Goal: Task Accomplishment & Management: Use online tool/utility

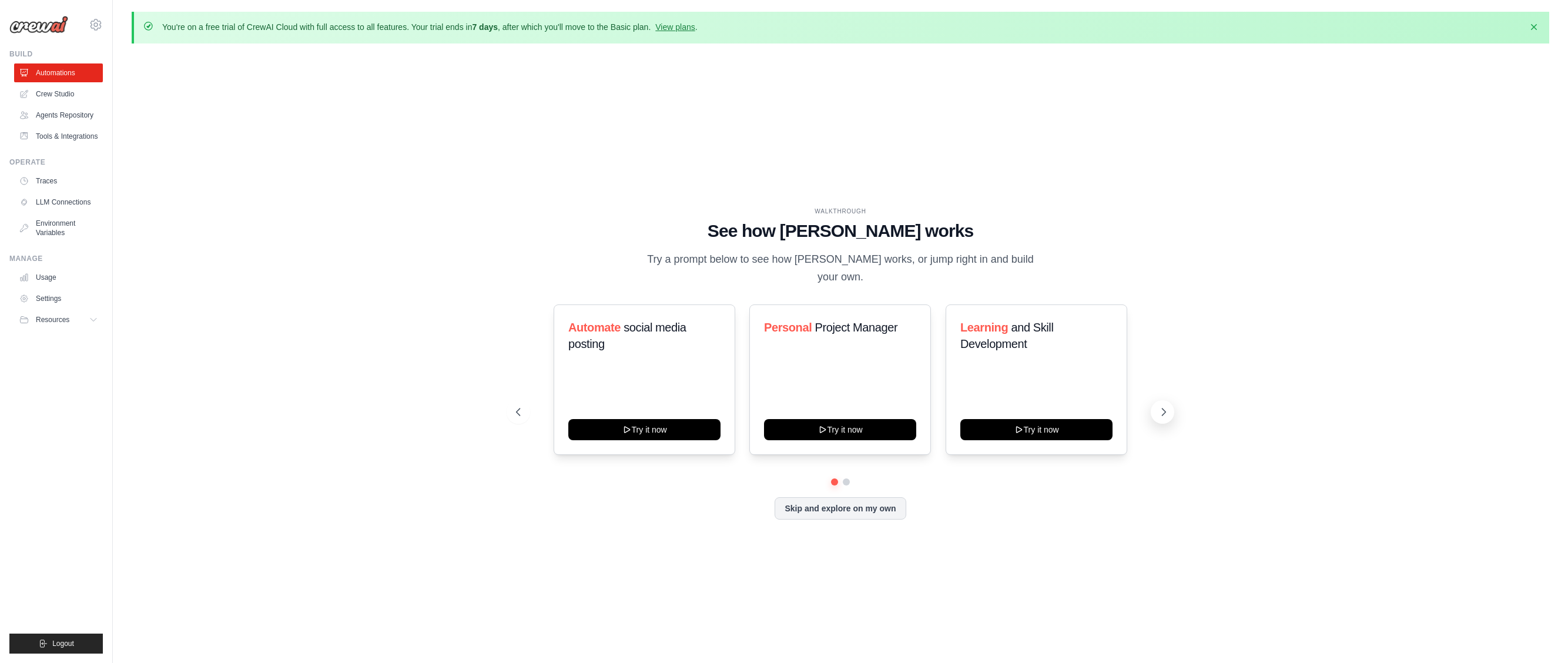
click at [1164, 406] on icon at bounding box center [1164, 412] width 12 height 12
click at [1167, 406] on icon at bounding box center [1164, 412] width 12 height 12
click at [520, 406] on icon at bounding box center [517, 412] width 12 height 12
click at [1158, 406] on icon at bounding box center [1164, 412] width 12 height 12
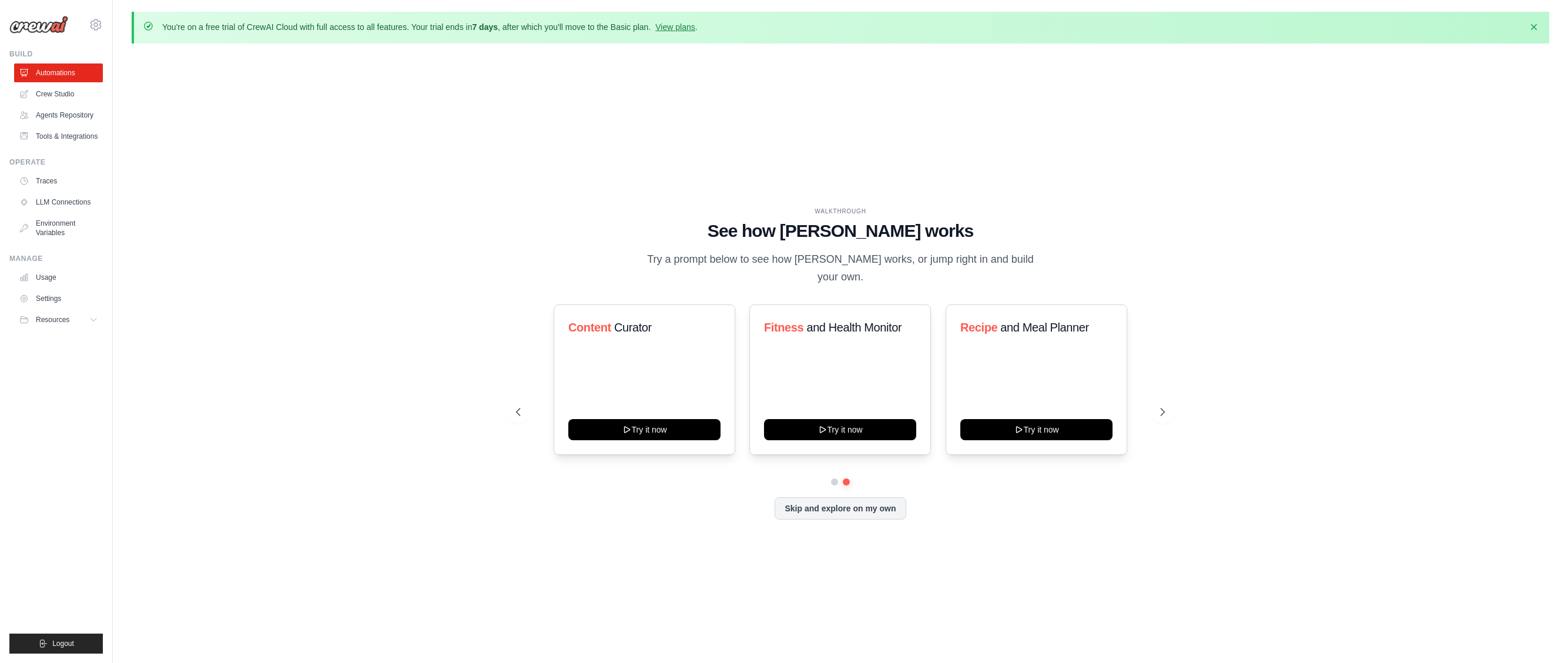
click at [1264, 387] on div "WALKTHROUGH See how [PERSON_NAME] works Try a prompt below to see how [PERSON_N…" at bounding box center [840, 372] width 1418 height 640
click at [866, 497] on button "Skip and explore on my own" at bounding box center [840, 506] width 131 height 22
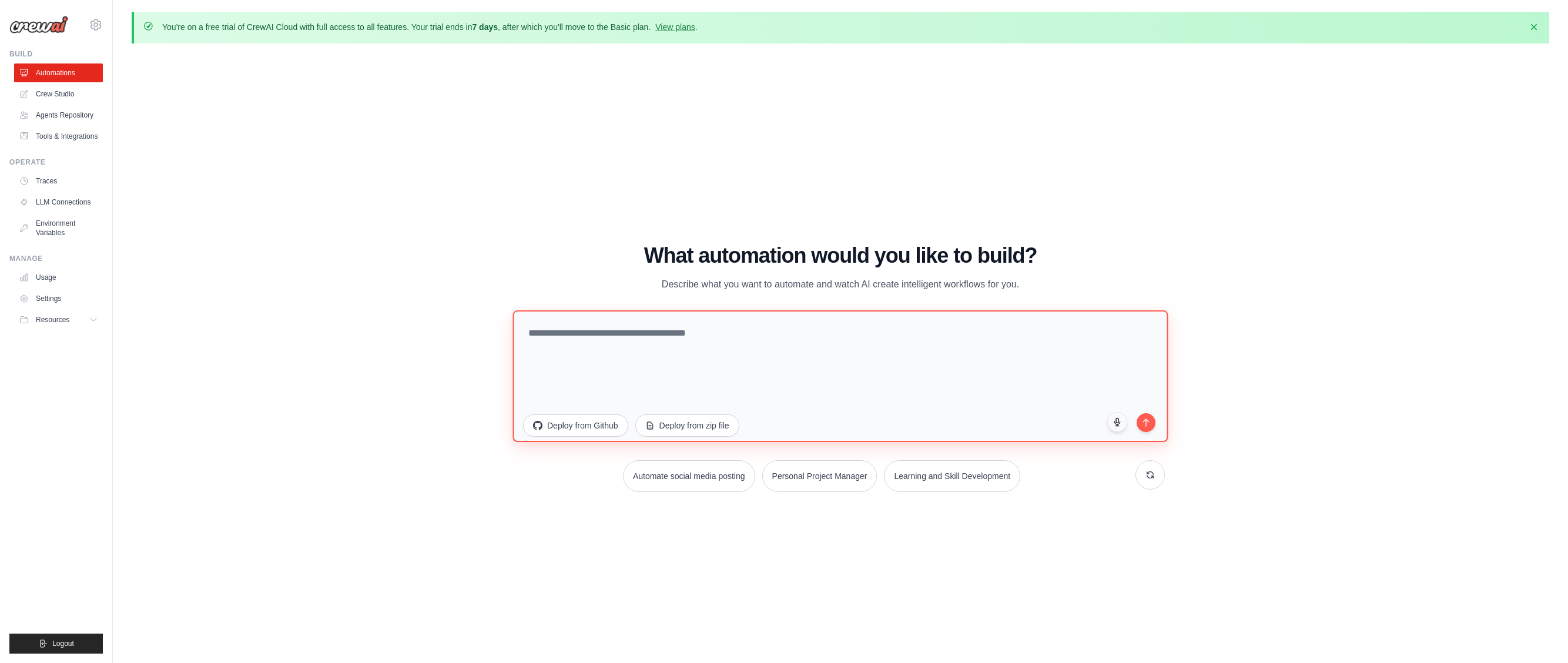
click at [736, 347] on textarea at bounding box center [840, 375] width 656 height 131
click at [830, 476] on button "Personal Project Manager" at bounding box center [820, 473] width 118 height 32
type textarea "**********"
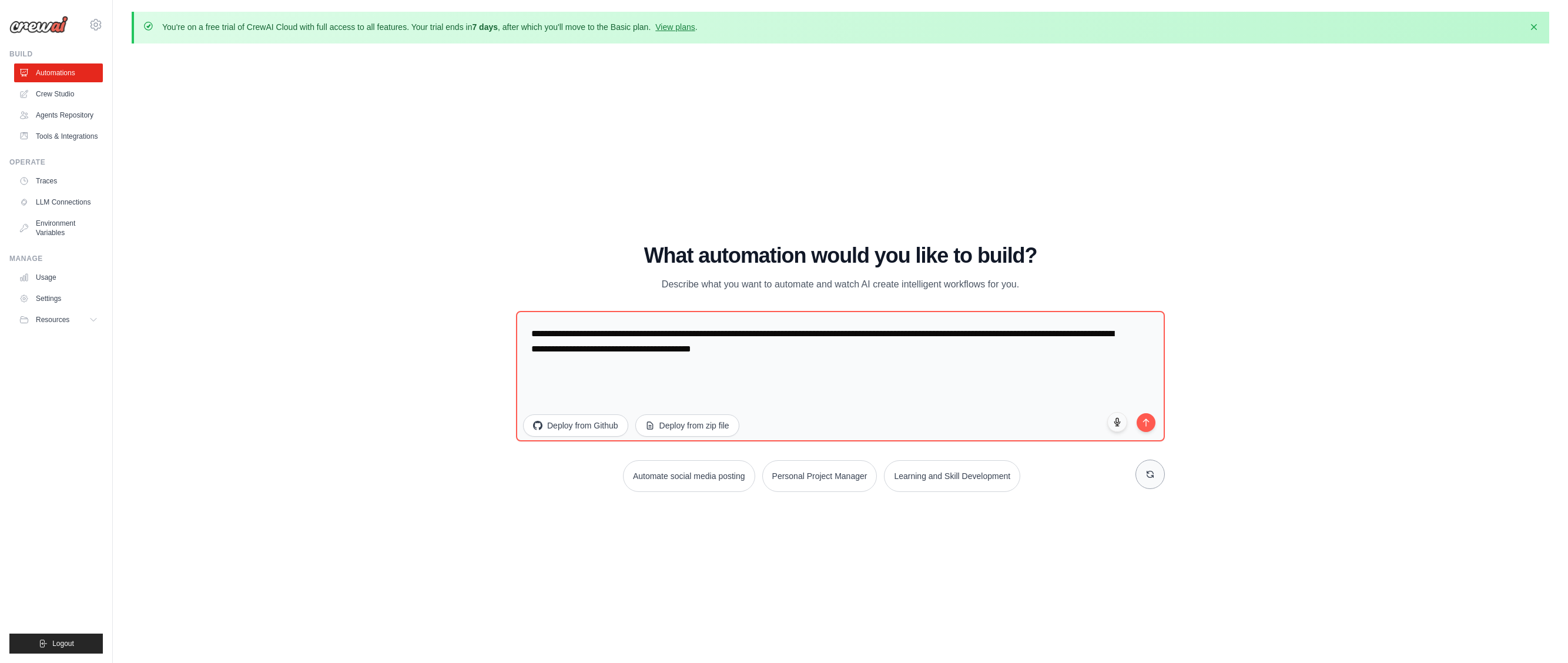
click at [1150, 472] on icon at bounding box center [1151, 474] width 10 height 10
click at [438, 263] on div "WALKTHROUGH See how [PERSON_NAME] works Try a prompt below to see how [PERSON_N…" at bounding box center [840, 372] width 1418 height 640
click at [59, 116] on link "Agents Repository" at bounding box center [59, 115] width 89 height 18
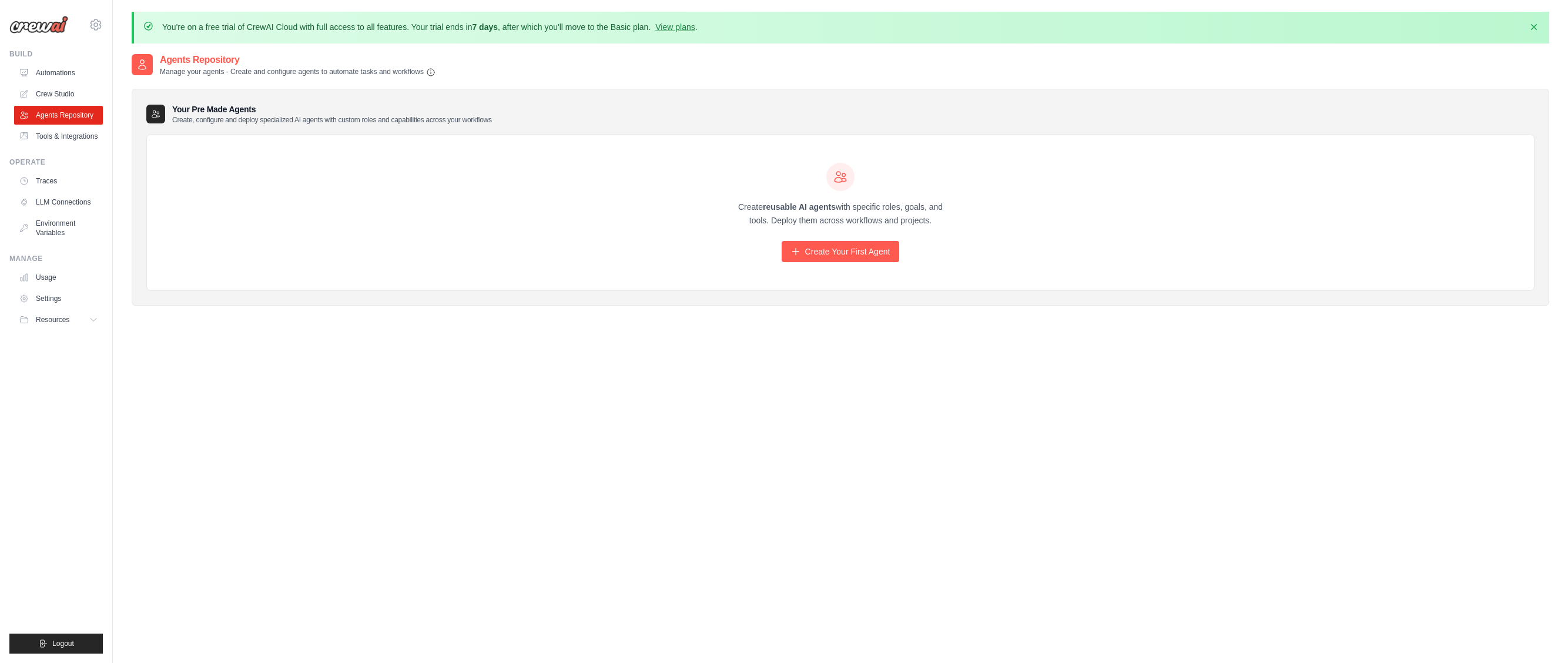
click at [398, 192] on div "Create reusable AI agents with specific roles, goals, and tools. Deploy them ac…" at bounding box center [840, 212] width 1387 height 157
click at [52, 71] on link "Automations" at bounding box center [59, 72] width 89 height 18
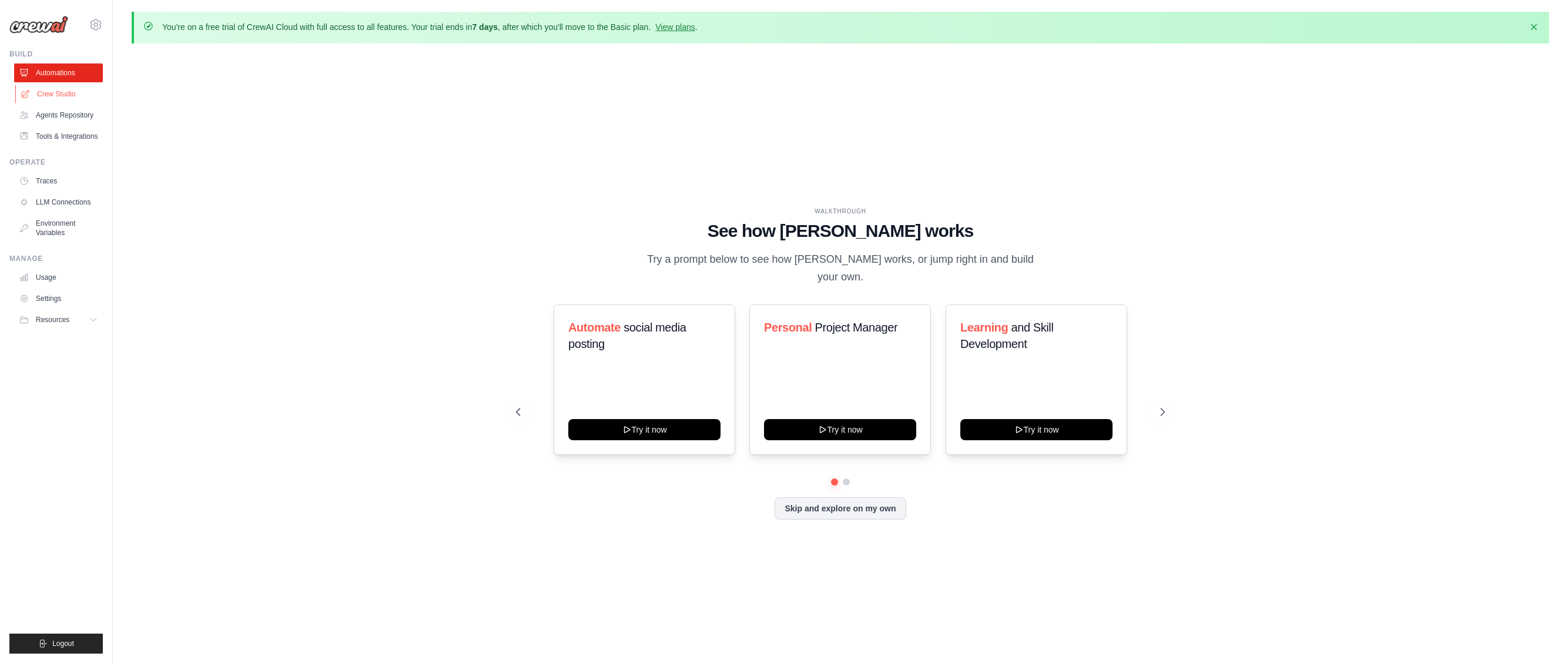
click at [50, 89] on link "Crew Studio" at bounding box center [59, 93] width 89 height 18
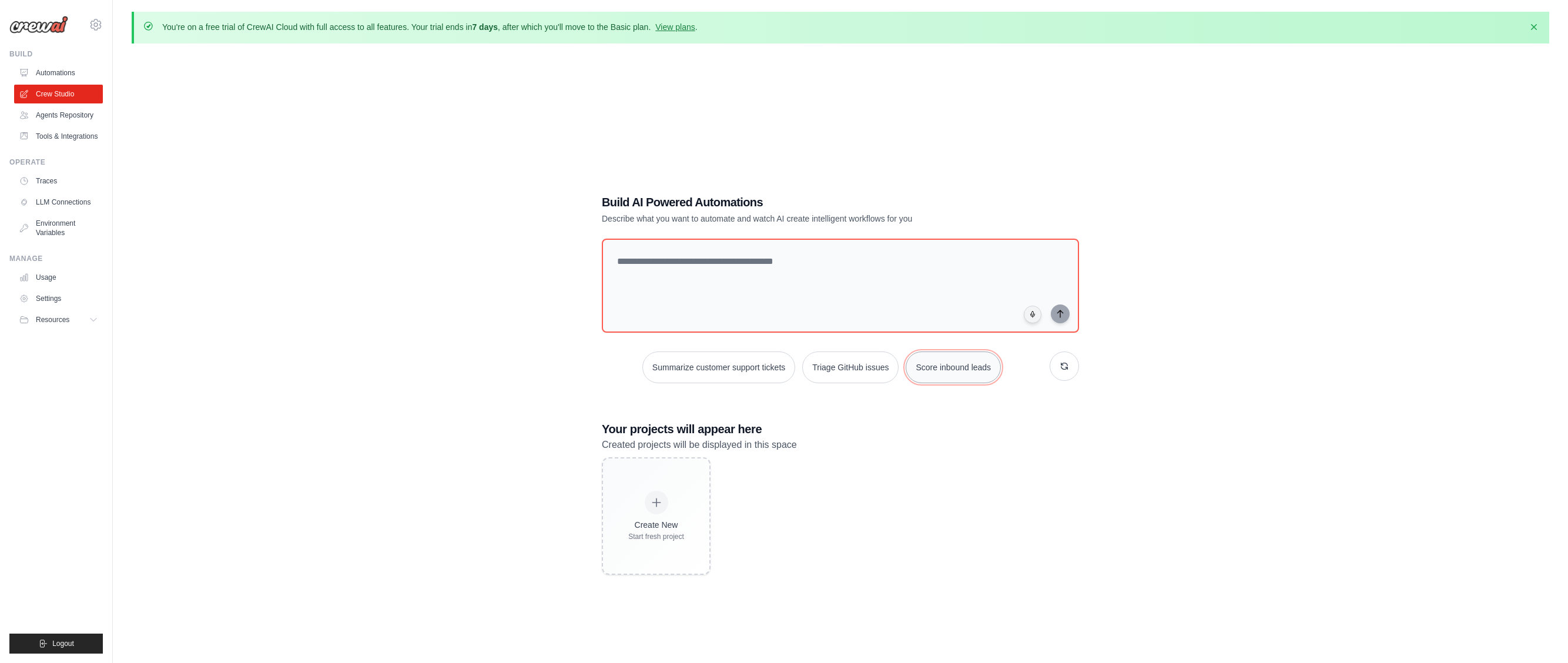
click at [954, 366] on button "Score inbound leads" at bounding box center [953, 366] width 95 height 32
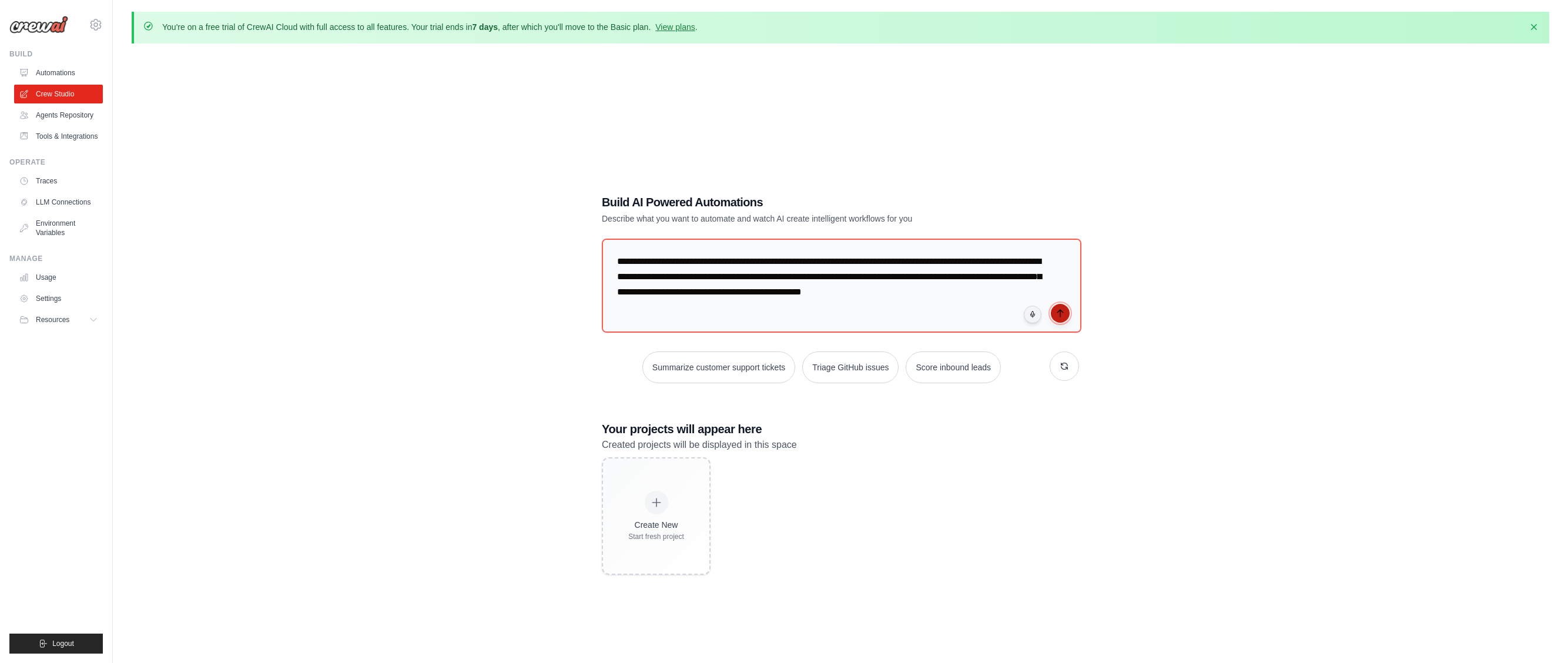
click at [1060, 314] on icon "submit" at bounding box center [1059, 313] width 5 height 7
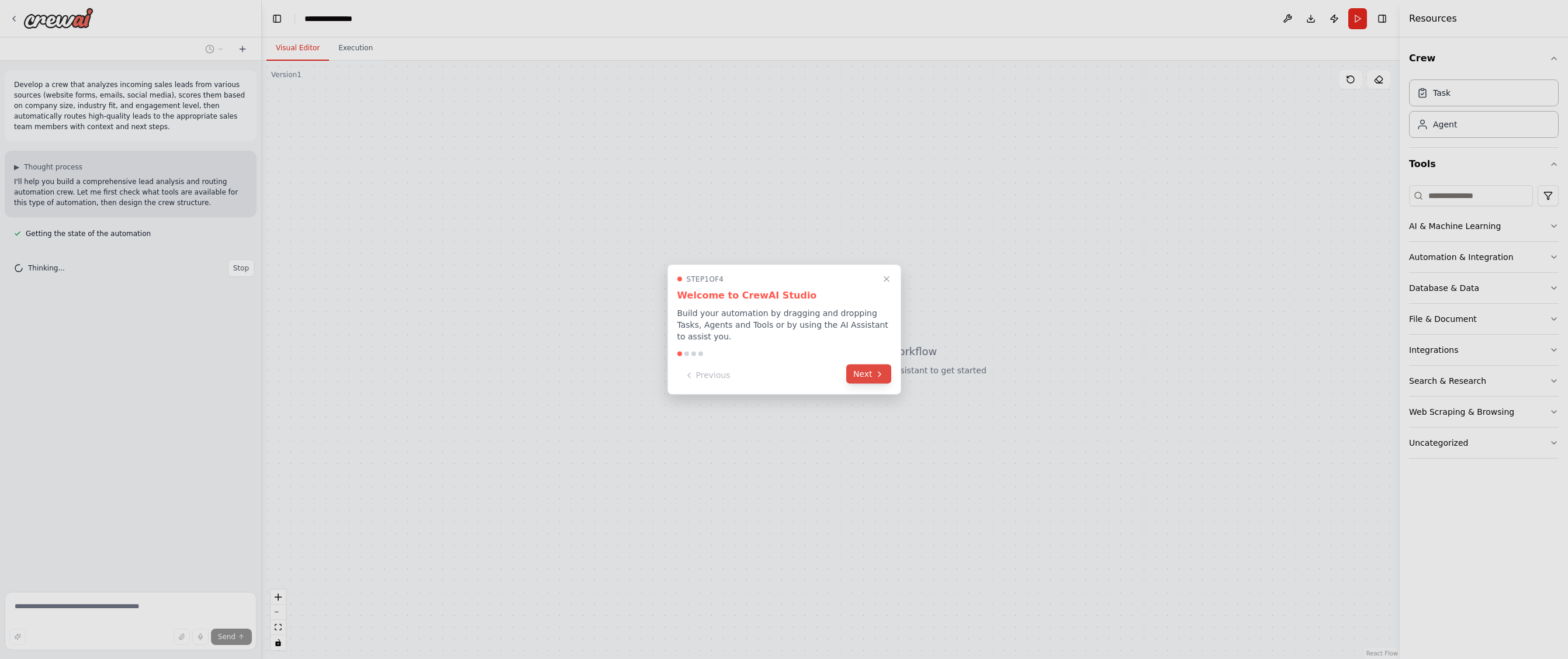
click at [869, 368] on button "Next" at bounding box center [868, 374] width 45 height 19
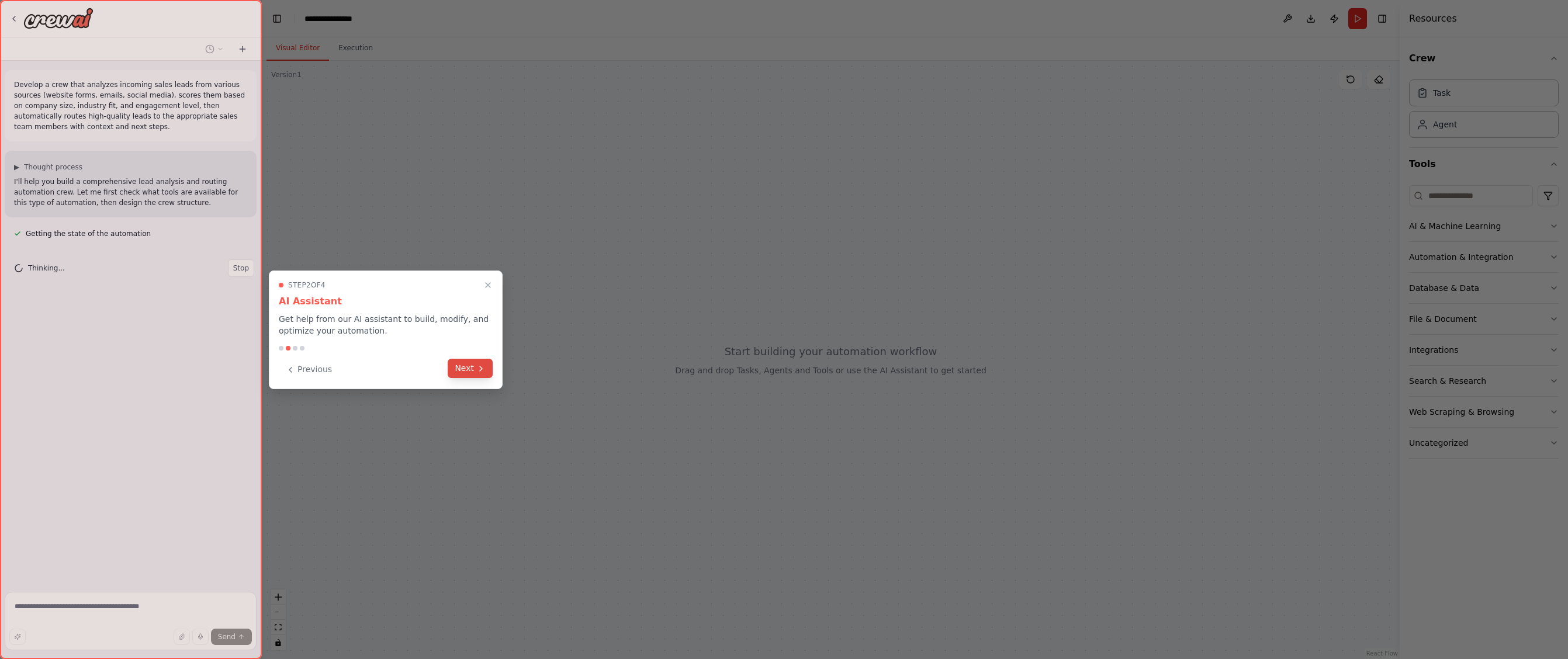
click at [469, 370] on button "Next" at bounding box center [470, 368] width 45 height 19
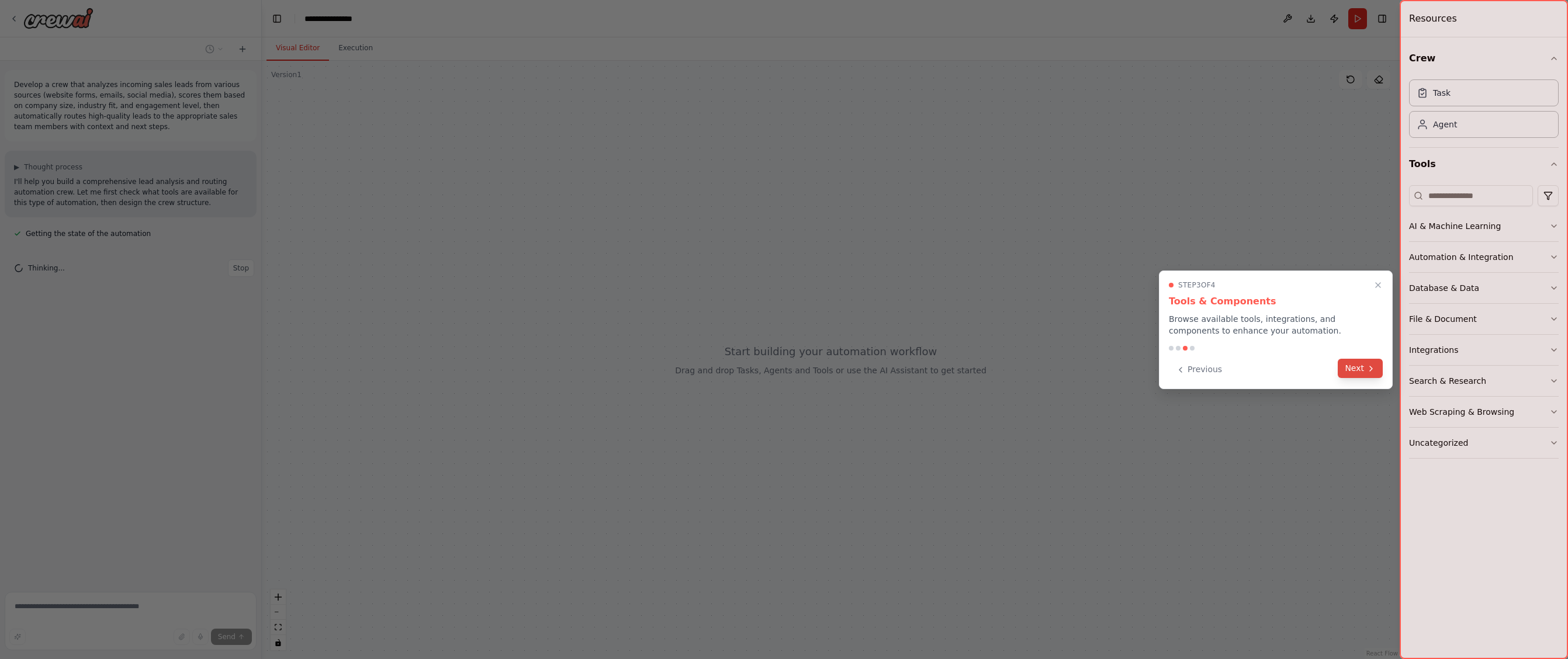
click at [1367, 364] on icon at bounding box center [1371, 369] width 10 height 10
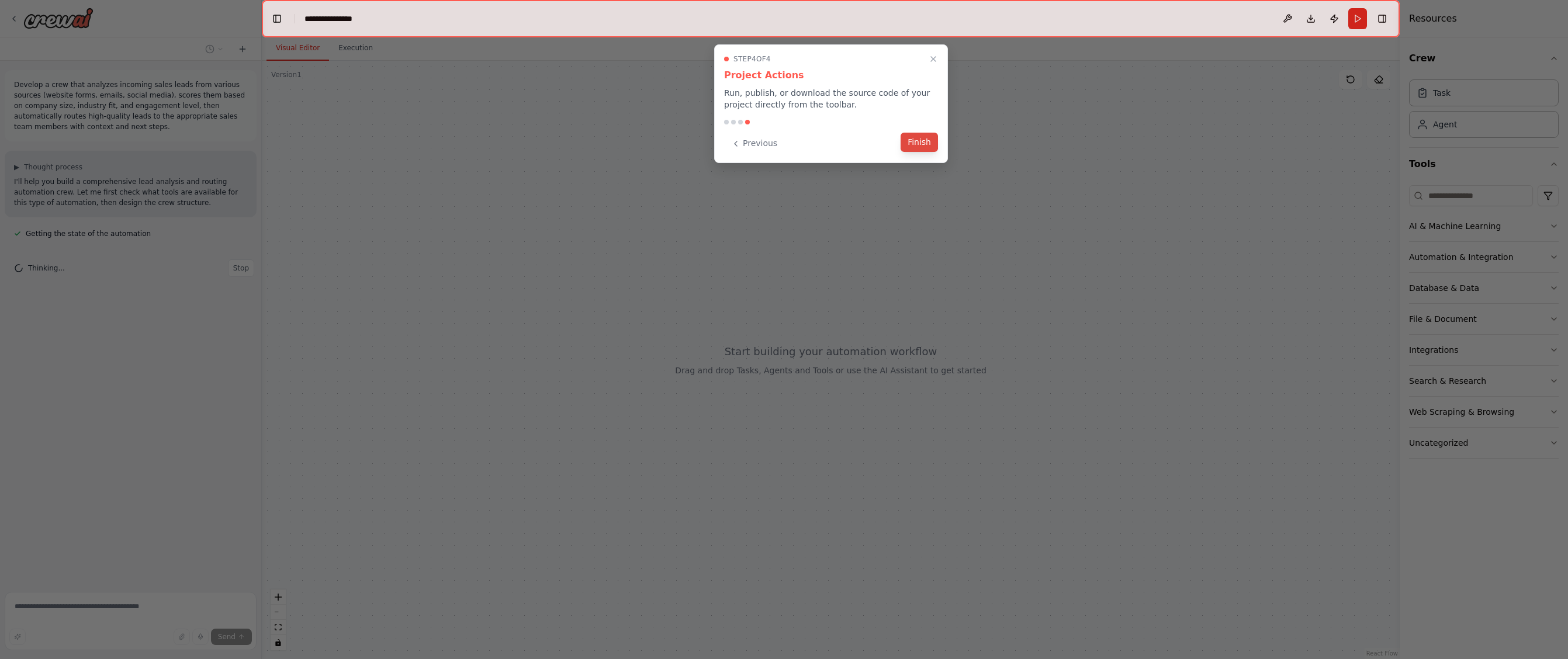
click at [921, 140] on button "Finish" at bounding box center [918, 142] width 38 height 19
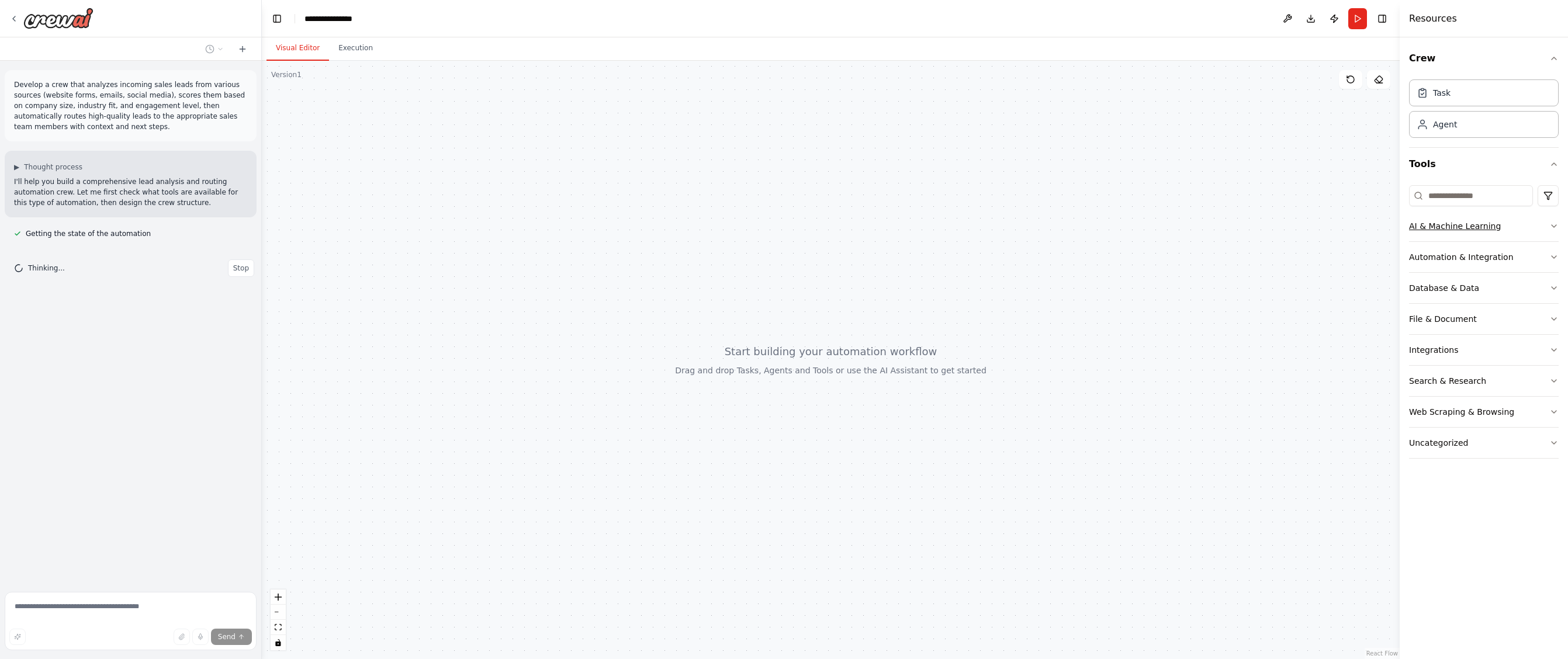
click at [1554, 228] on icon "button" at bounding box center [1553, 226] width 10 height 10
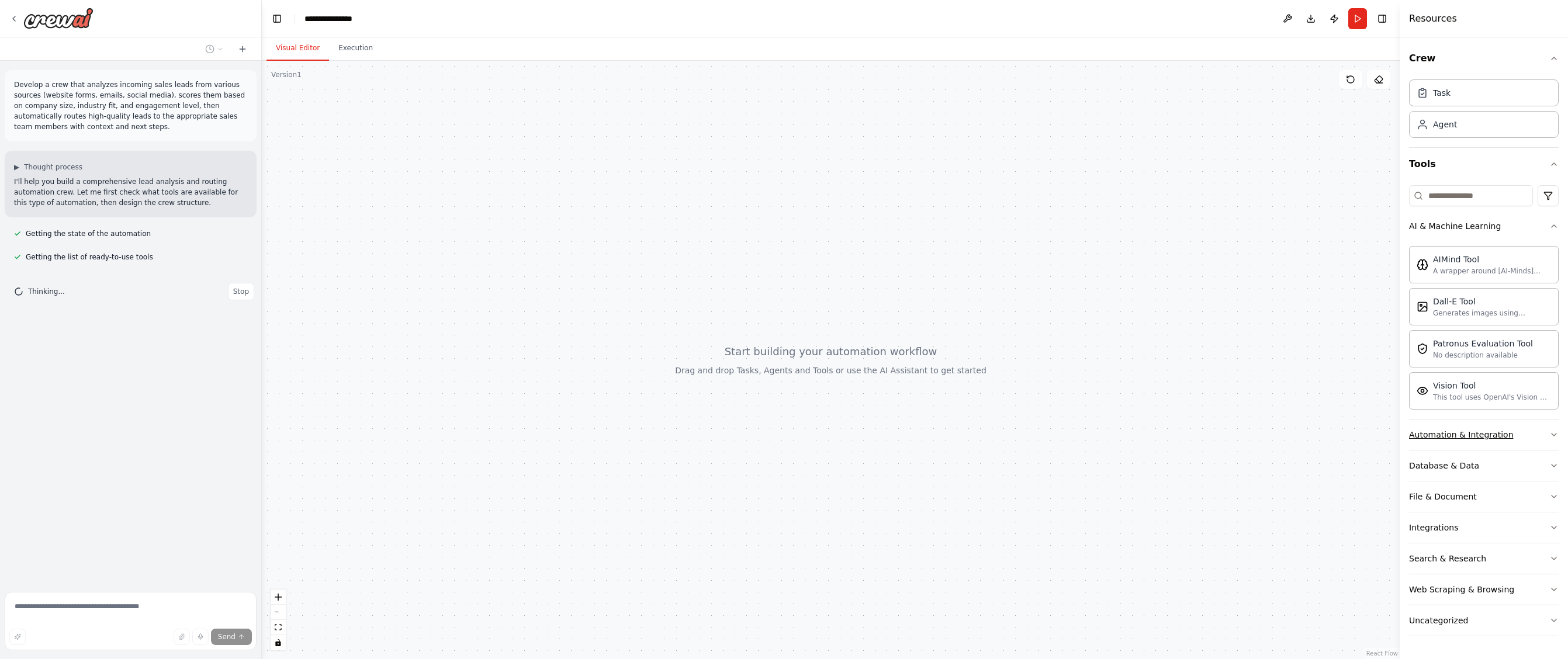
click at [1553, 434] on icon "button" at bounding box center [1553, 435] width 10 height 10
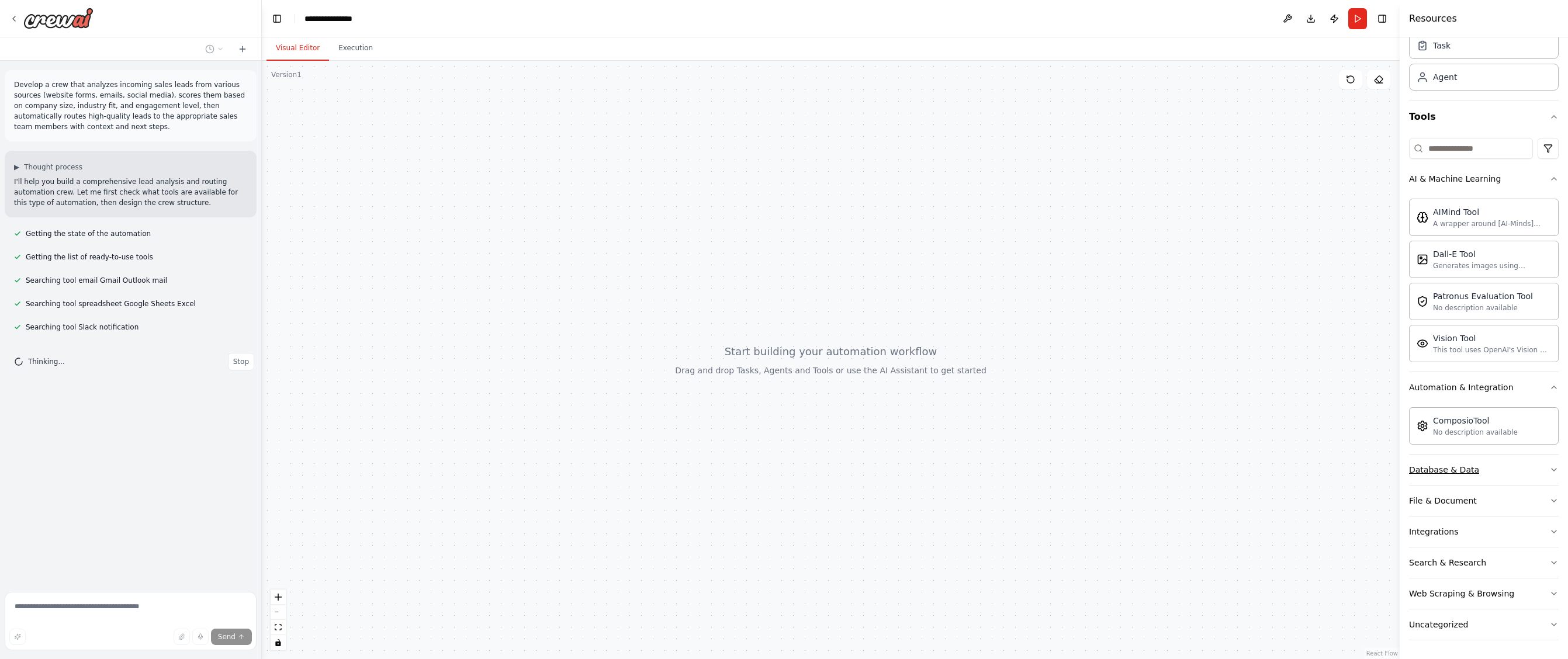
click at [1549, 468] on icon "button" at bounding box center [1553, 470] width 10 height 10
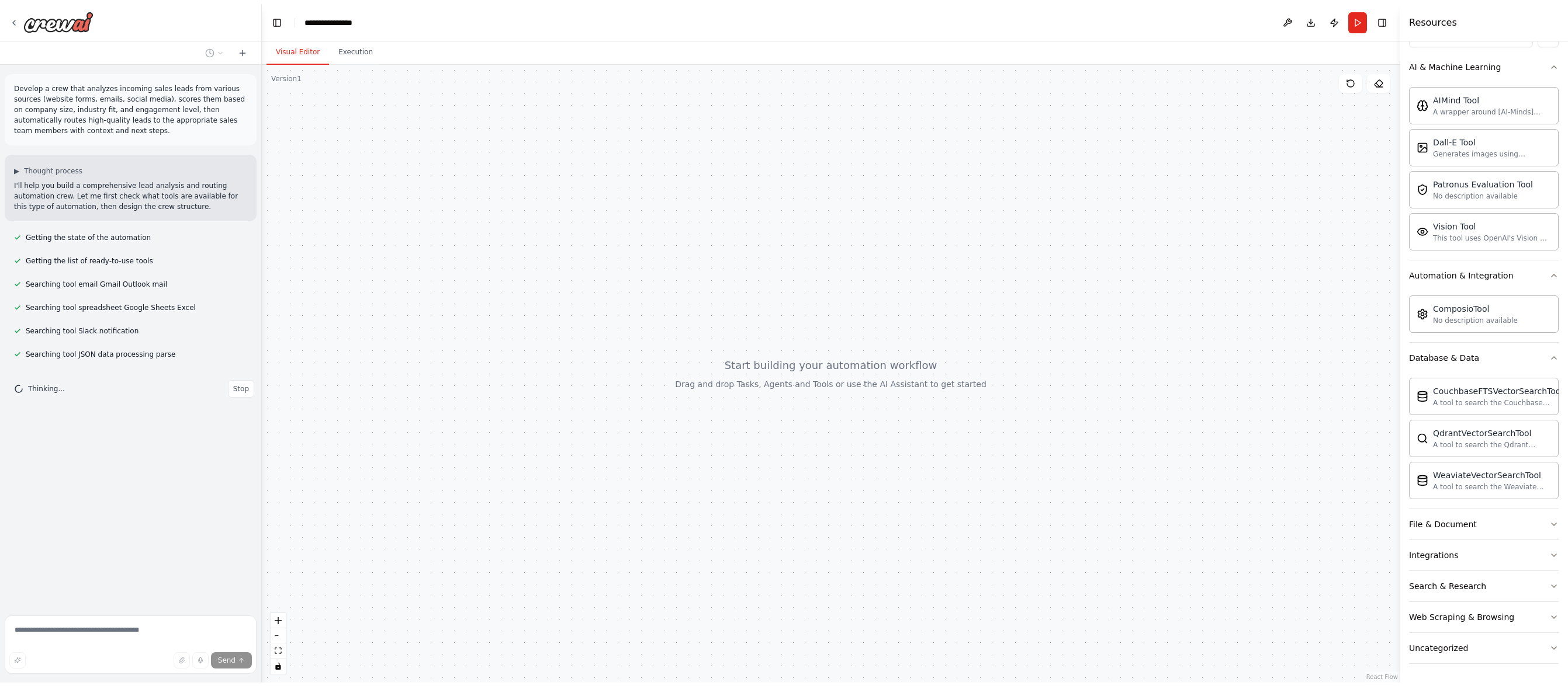
scroll to position [156, 0]
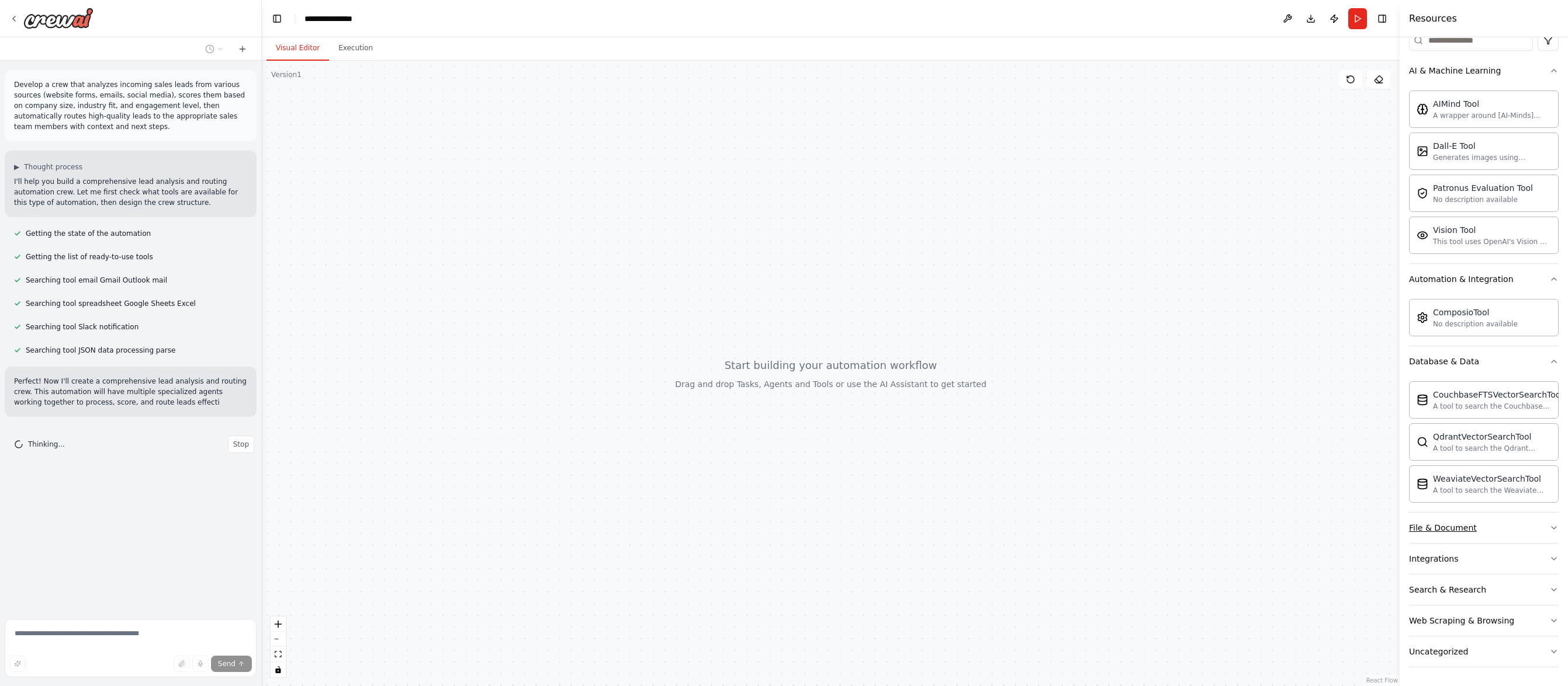
click at [1549, 527] on icon "button" at bounding box center [1553, 529] width 10 height 10
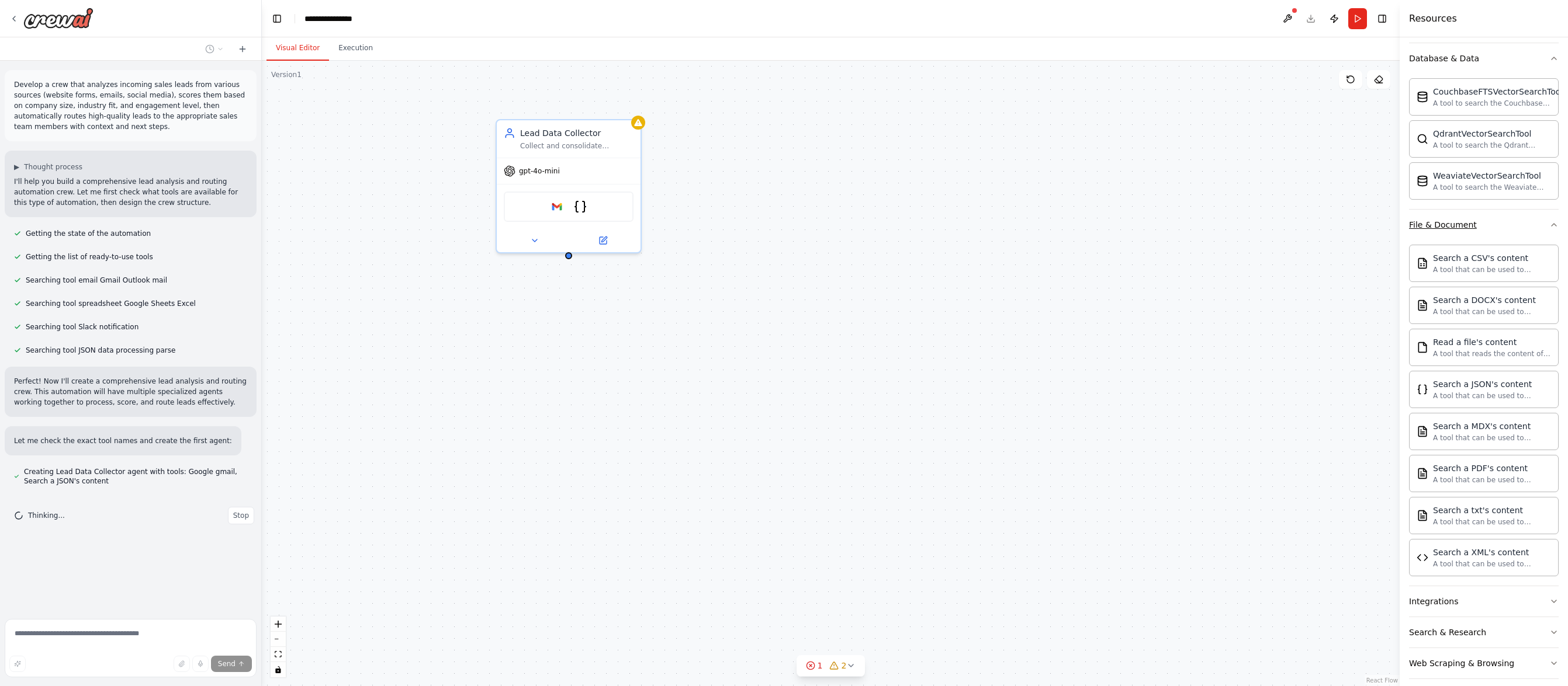
scroll to position [501, 0]
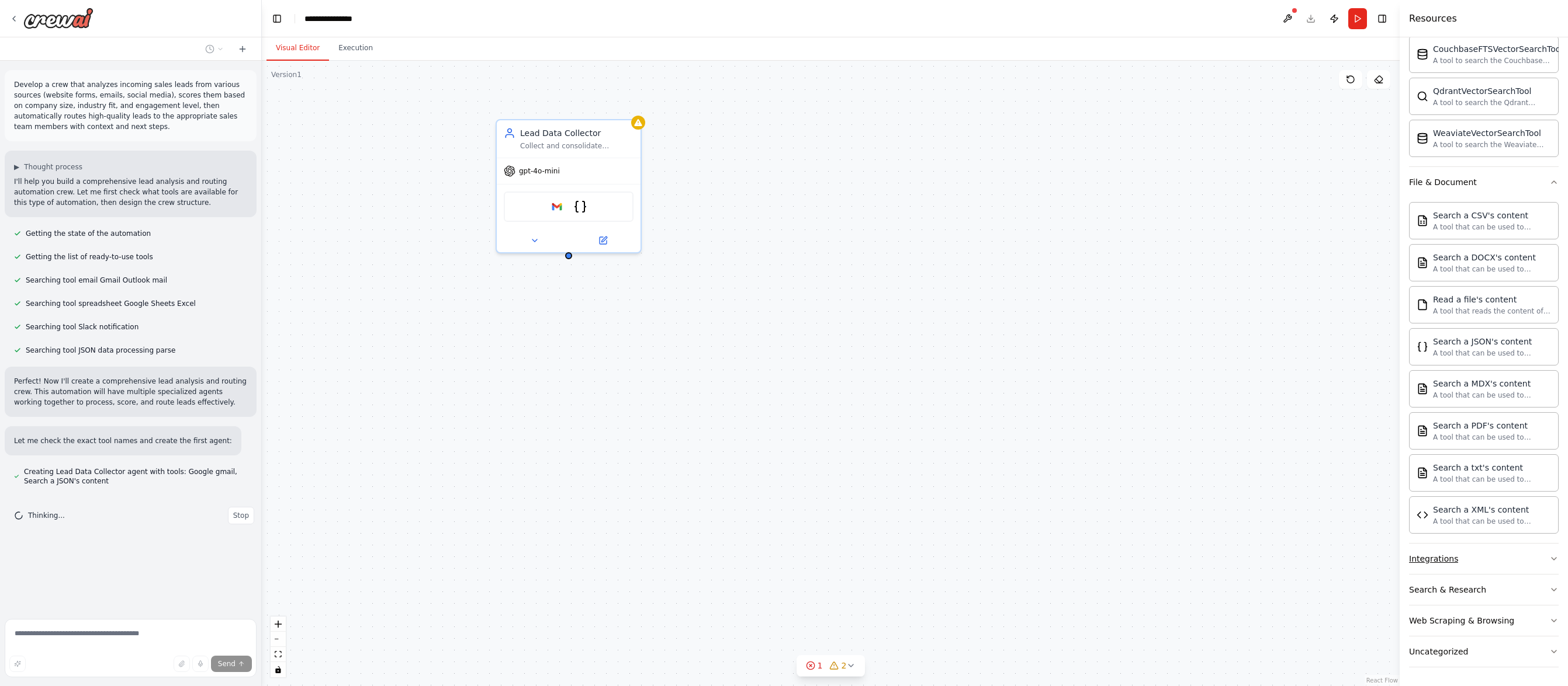
click at [1535, 560] on button "Integrations" at bounding box center [1483, 558] width 150 height 30
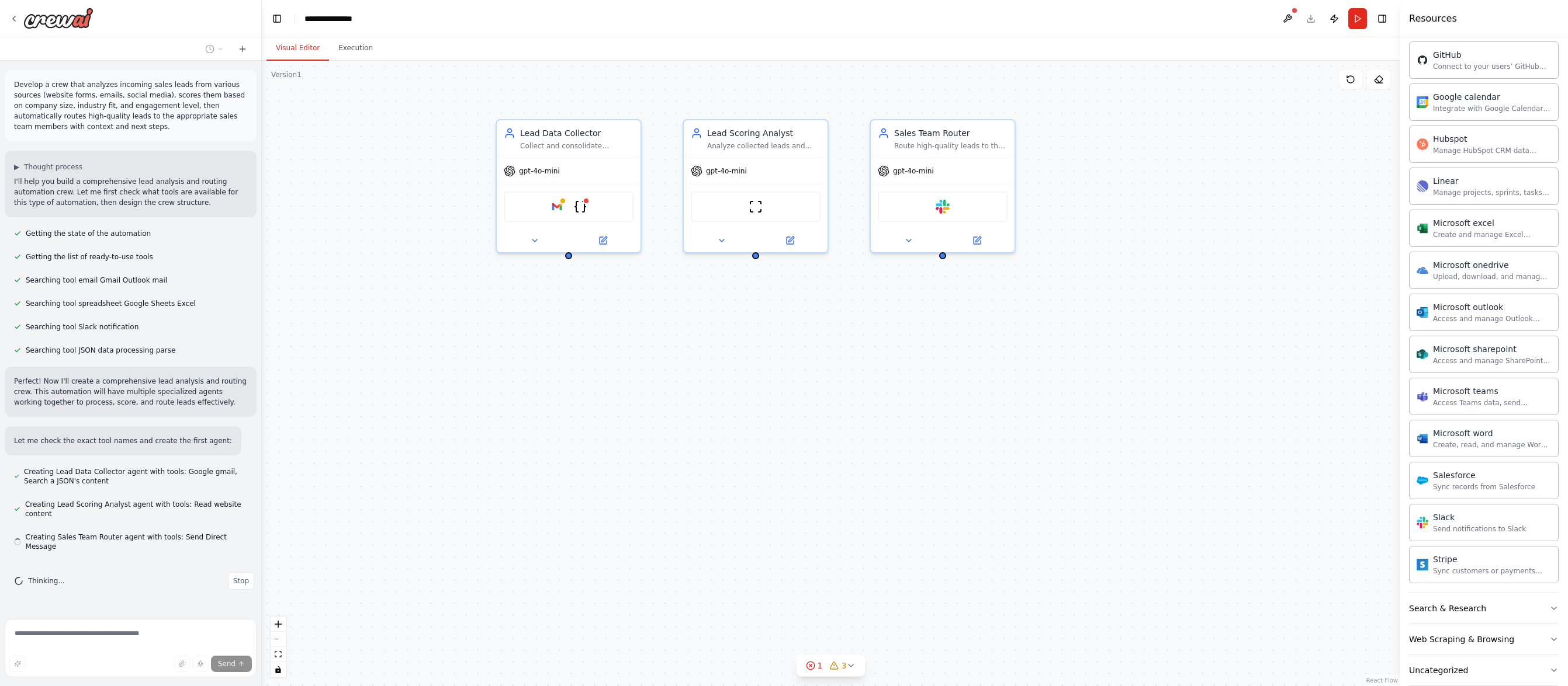
scroll to position [1183, 0]
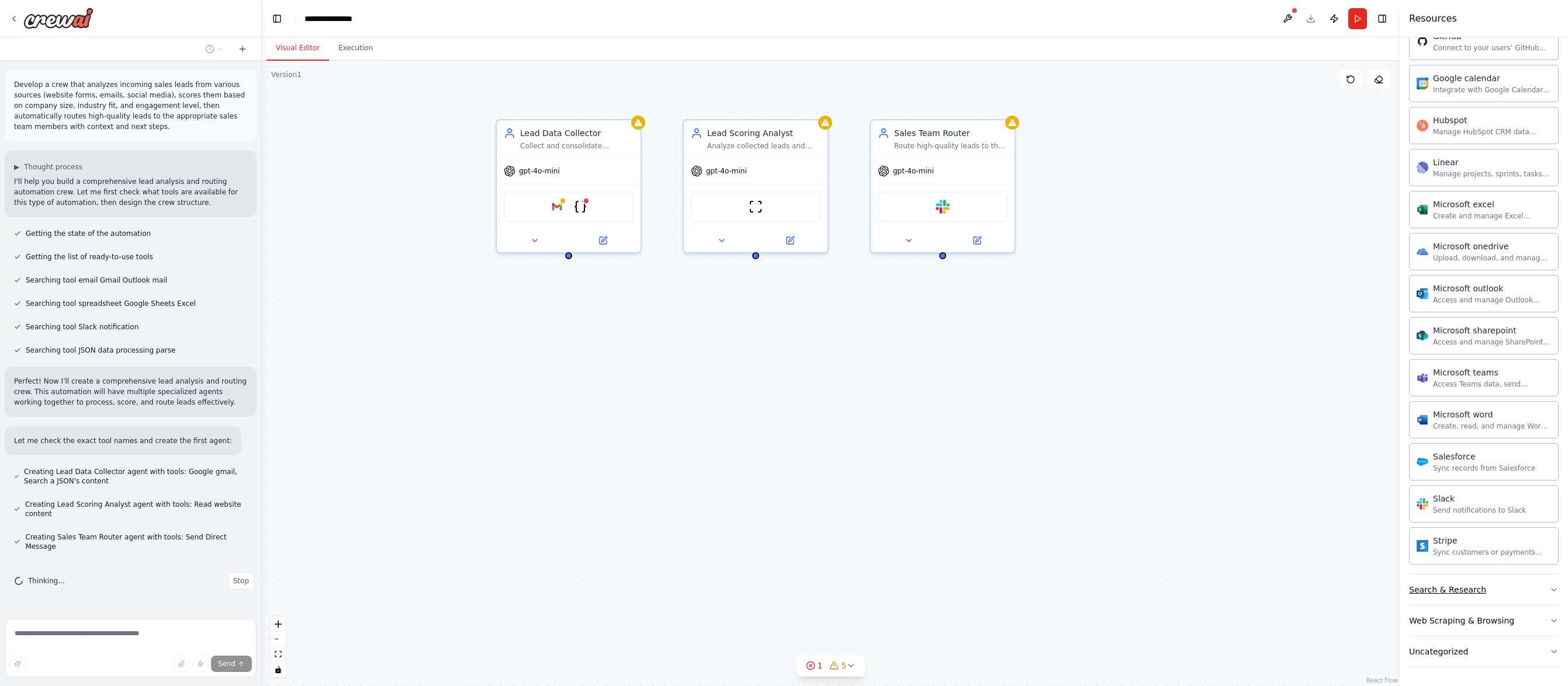
click at [1535, 588] on button "Search & Research" at bounding box center [1483, 589] width 150 height 30
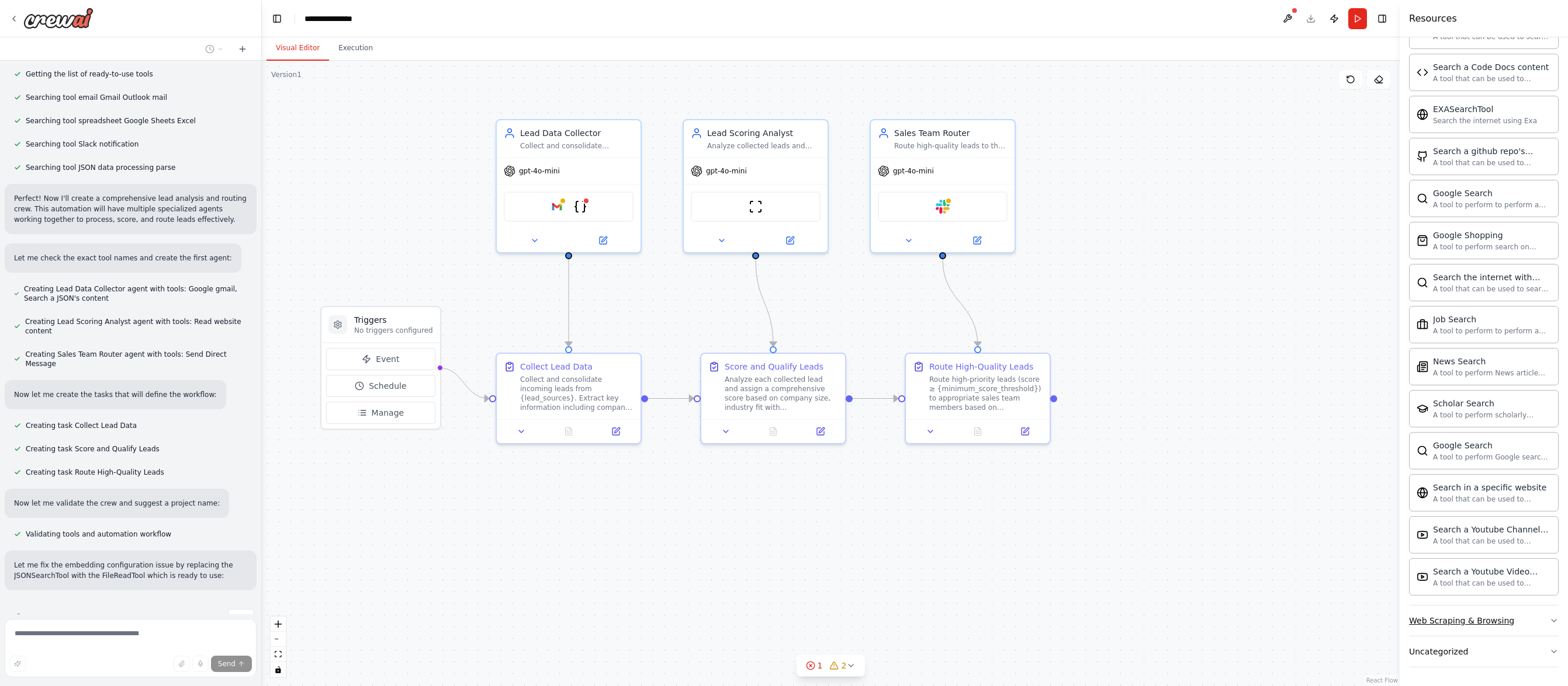
scroll to position [204, 0]
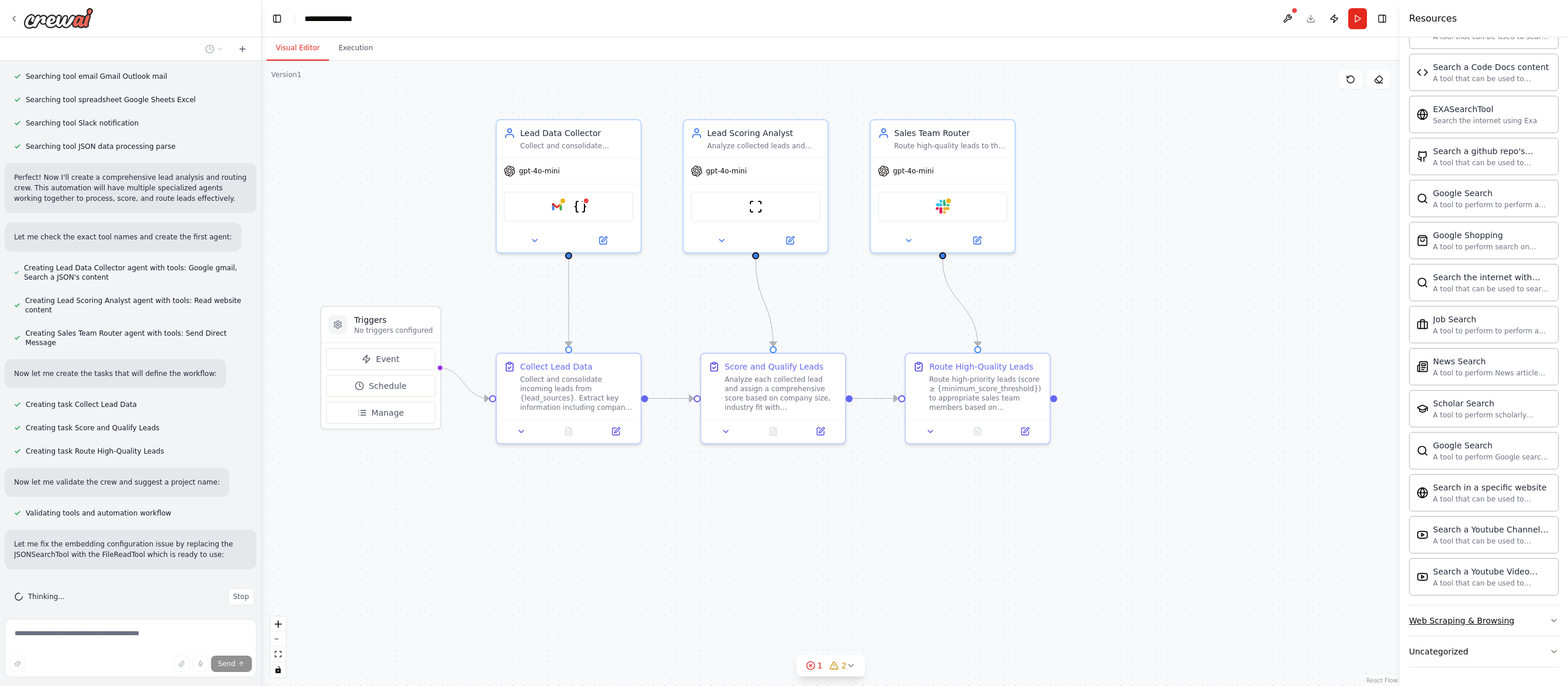
click at [1538, 619] on button "Web Scraping & Browsing" at bounding box center [1483, 620] width 150 height 30
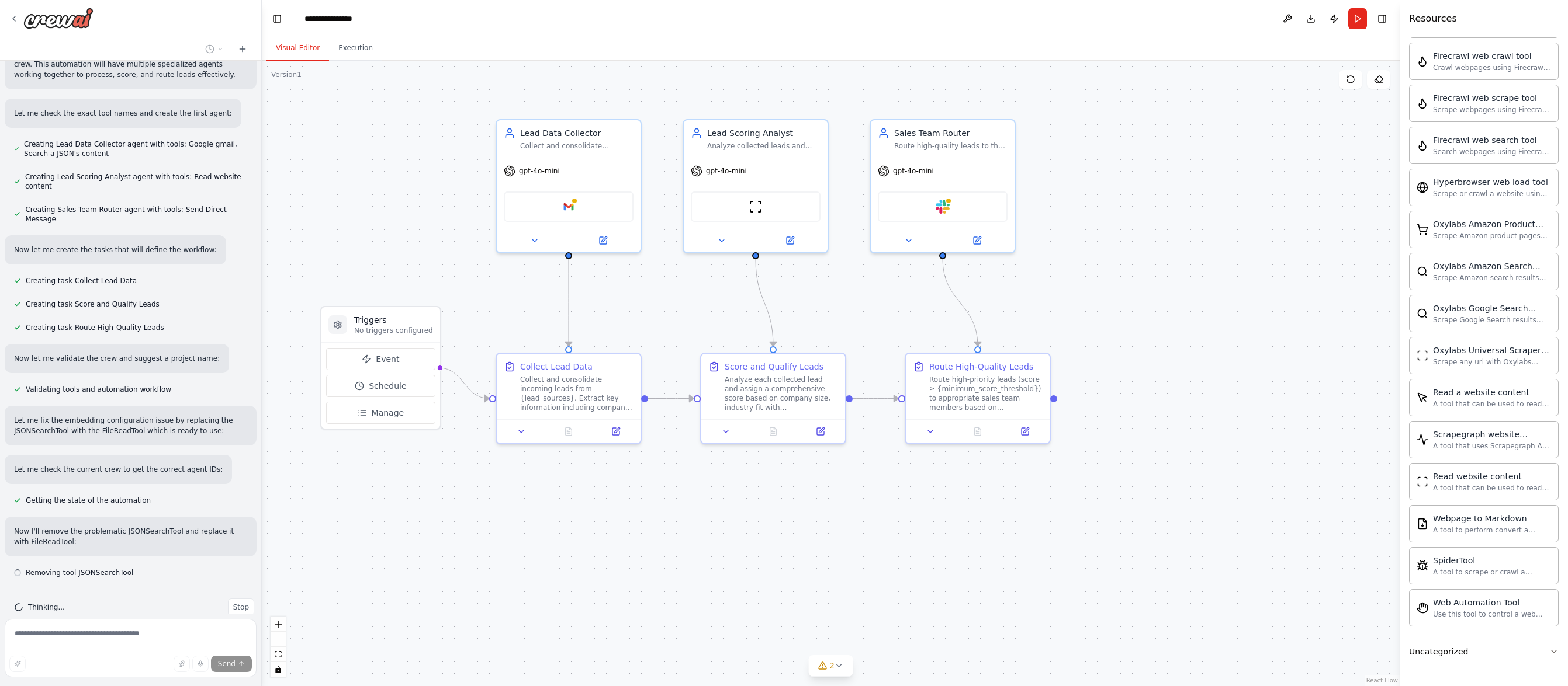
scroll to position [338, 0]
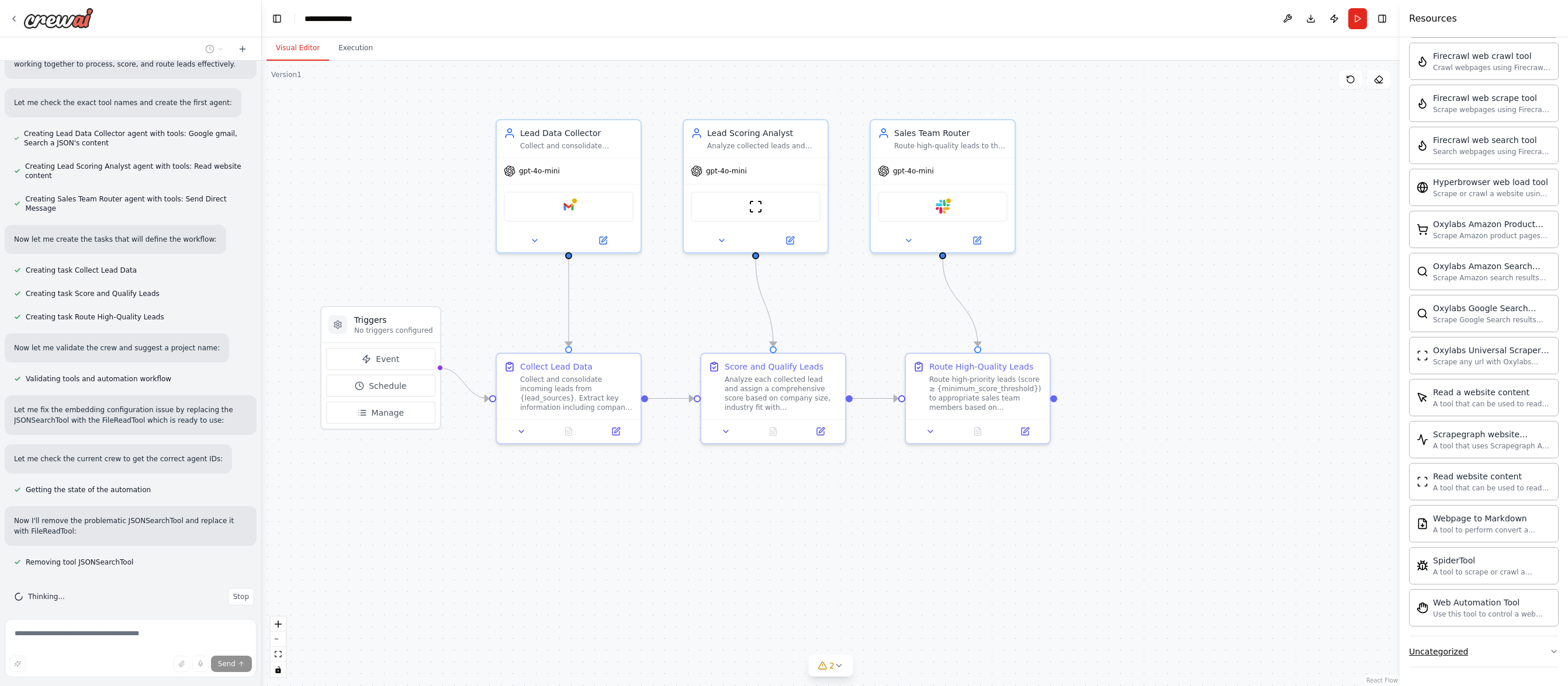
click at [1549, 650] on icon "button" at bounding box center [1553, 652] width 10 height 10
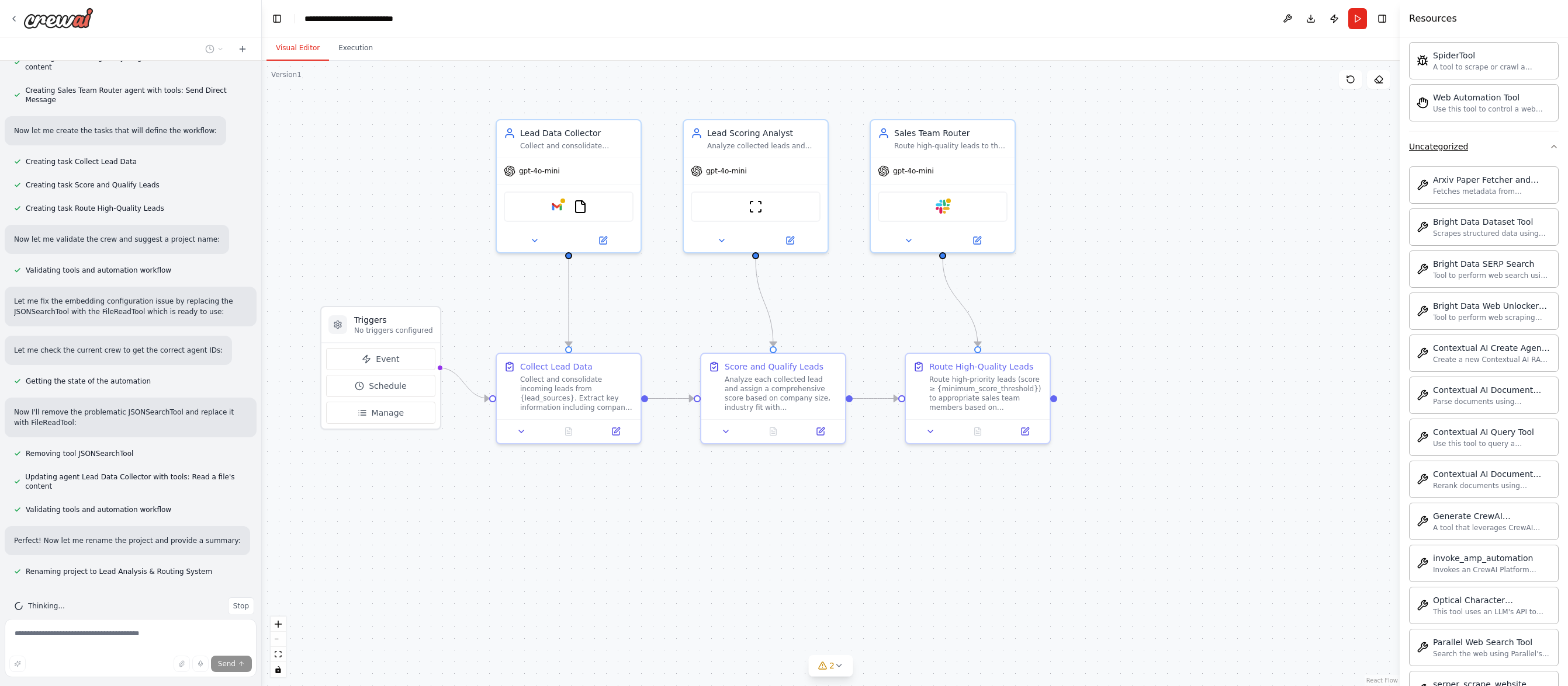
scroll to position [2947, 0]
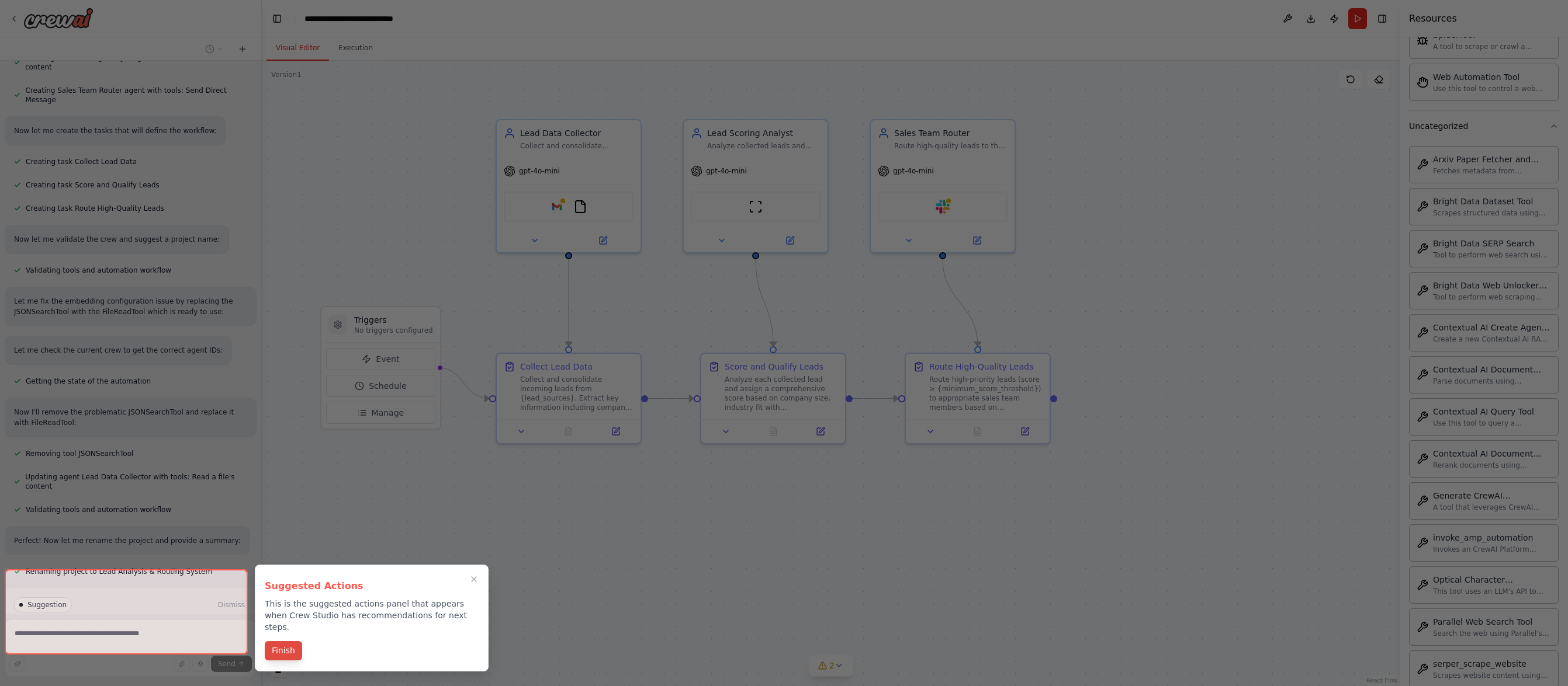
click at [280, 642] on button "Finish" at bounding box center [283, 651] width 38 height 19
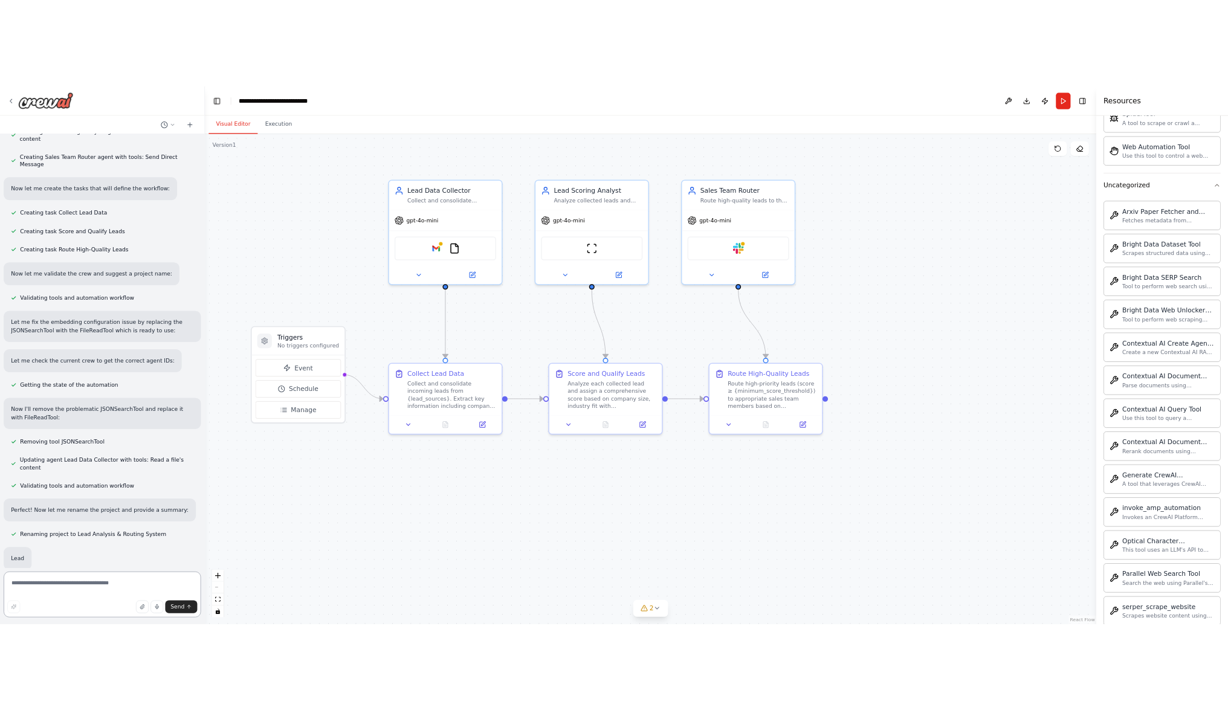
scroll to position [542, 0]
